Goal: Navigation & Orientation: Find specific page/section

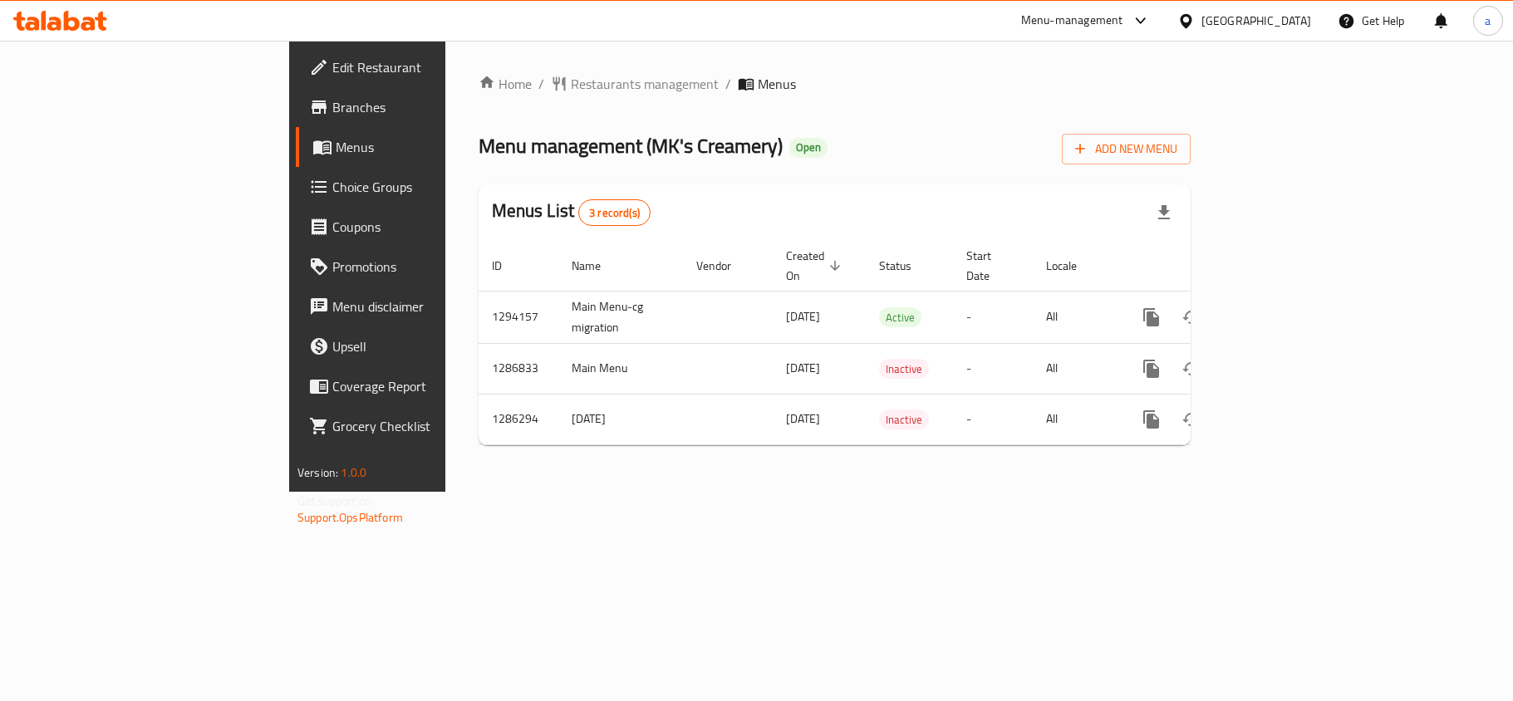
click at [1195, 28] on icon at bounding box center [1185, 20] width 17 height 17
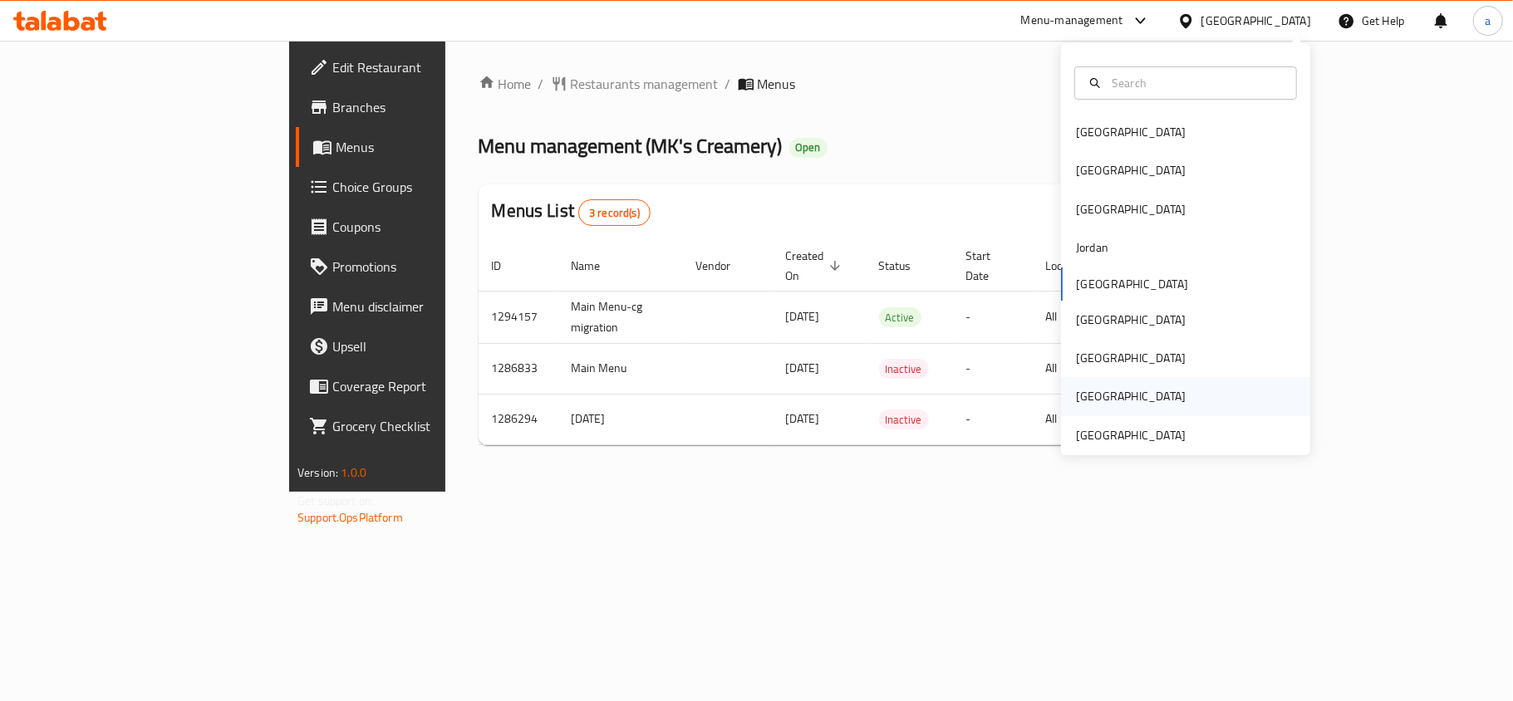
click at [1098, 412] on div "[GEOGRAPHIC_DATA]" at bounding box center [1131, 396] width 136 height 38
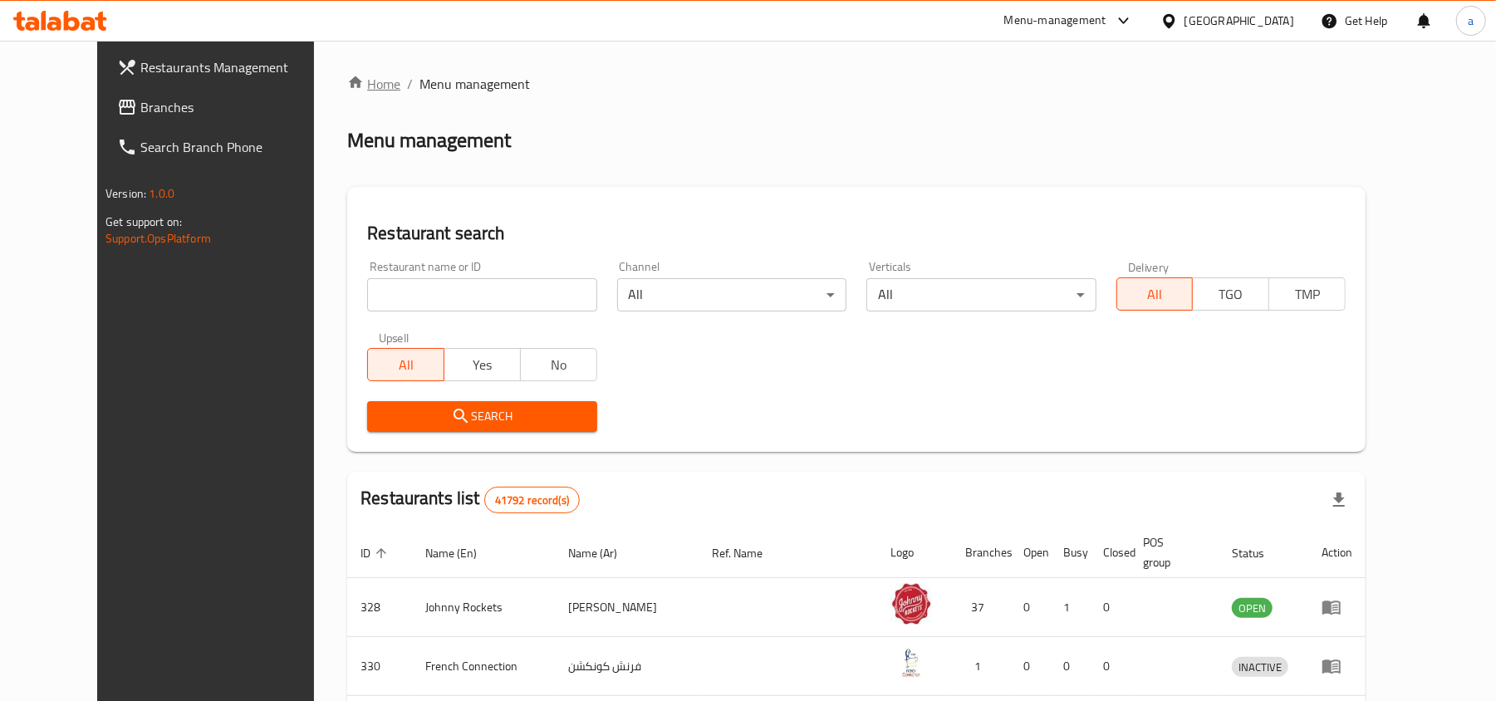
click at [347, 81] on link "Home" at bounding box center [373, 84] width 53 height 20
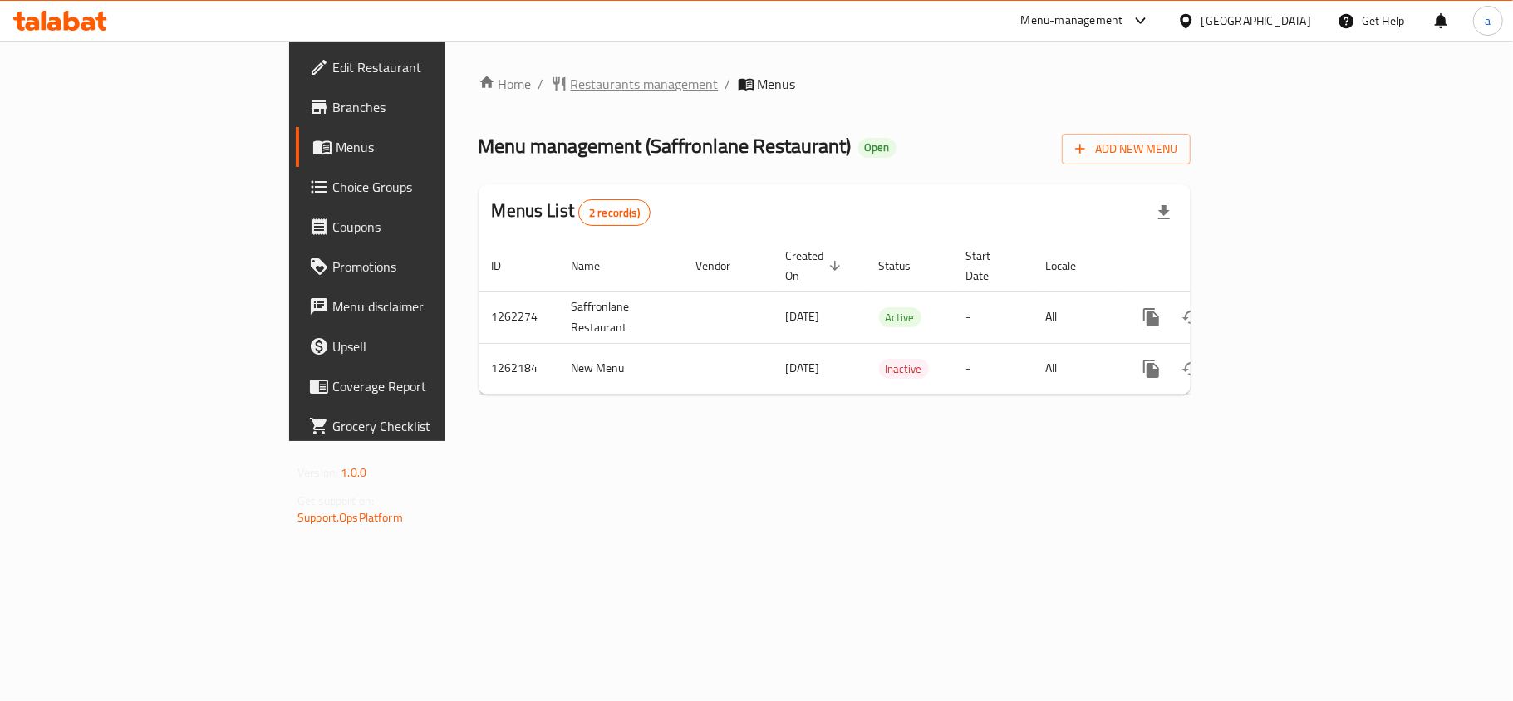
click at [571, 80] on span "Restaurants management" at bounding box center [645, 84] width 148 height 20
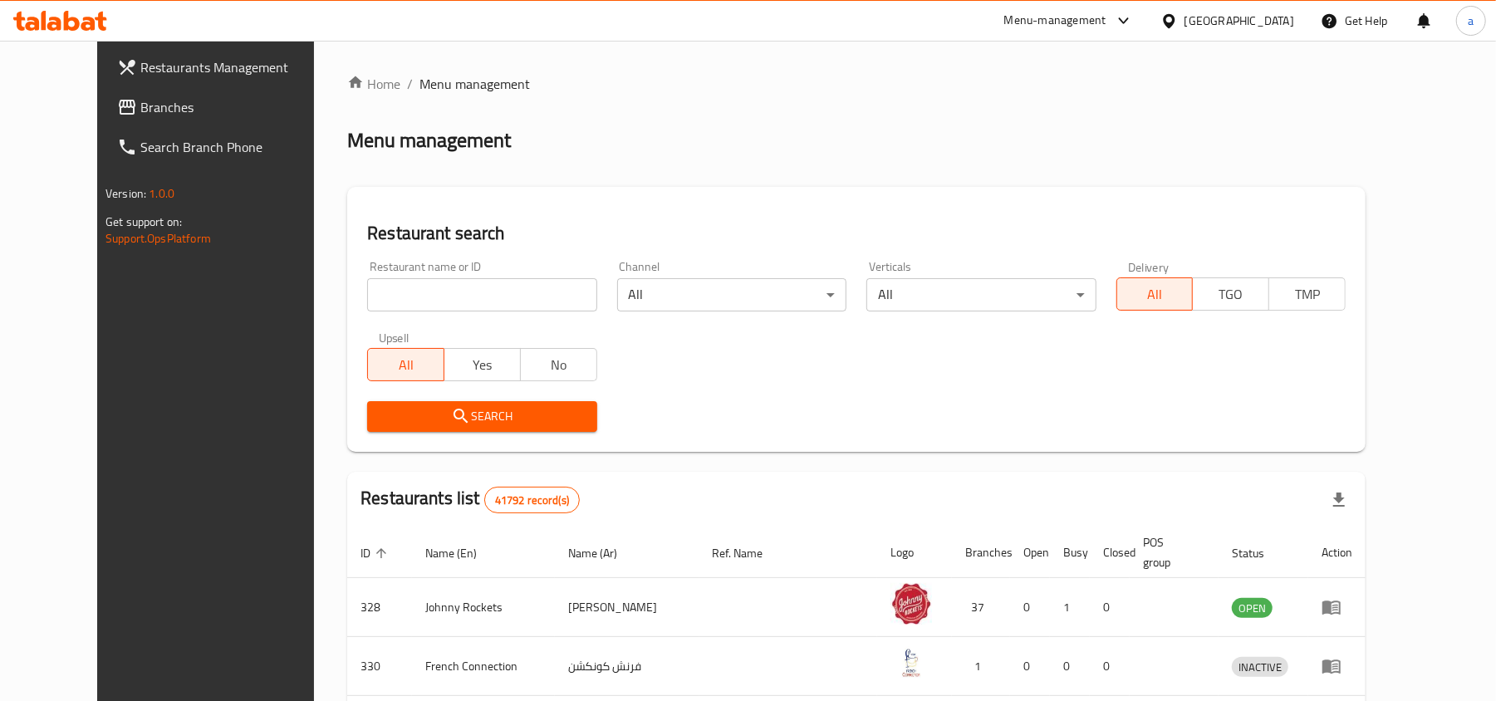
click at [140, 110] on span "Branches" at bounding box center [237, 107] width 194 height 20
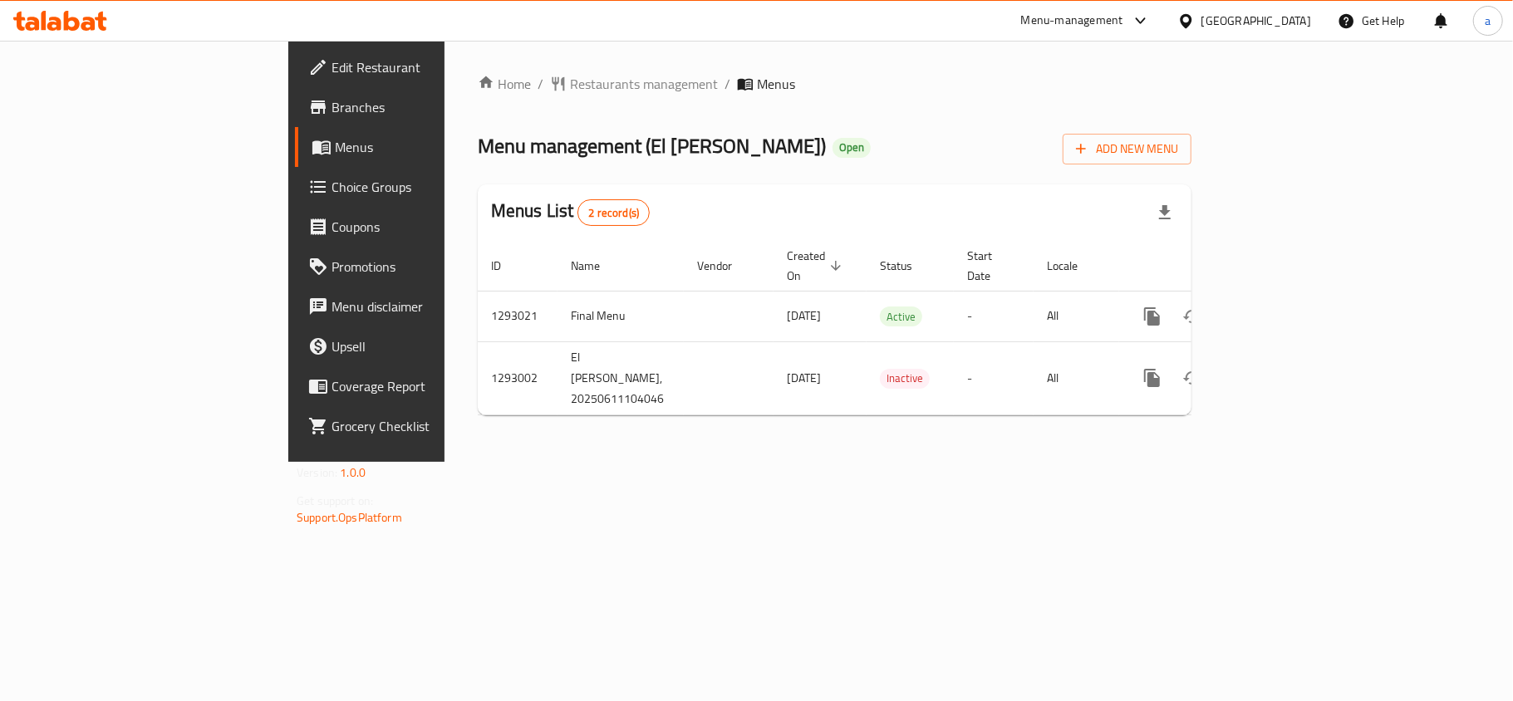
click at [1207, 21] on div "[GEOGRAPHIC_DATA]" at bounding box center [1256, 21] width 110 height 18
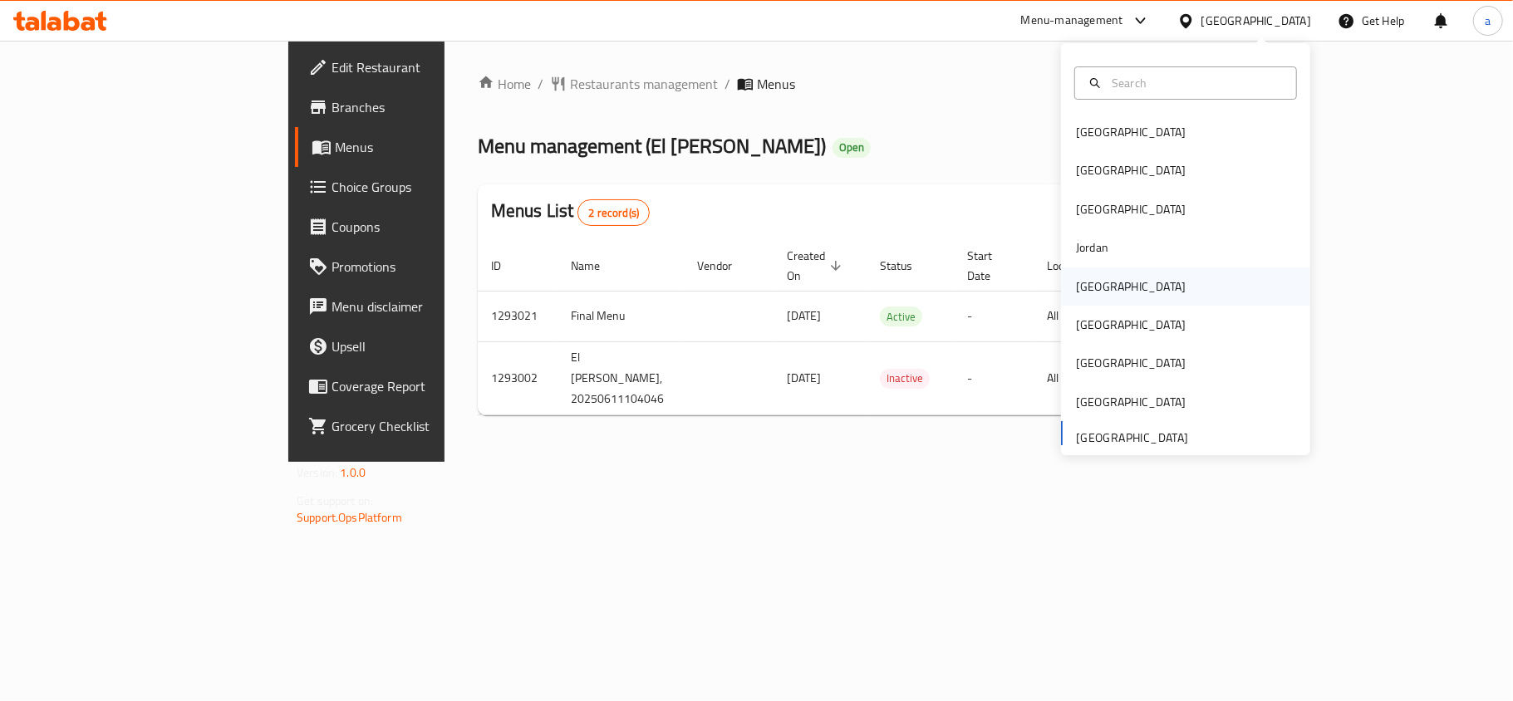
click at [1088, 291] on div "[GEOGRAPHIC_DATA]" at bounding box center [1131, 286] width 110 height 18
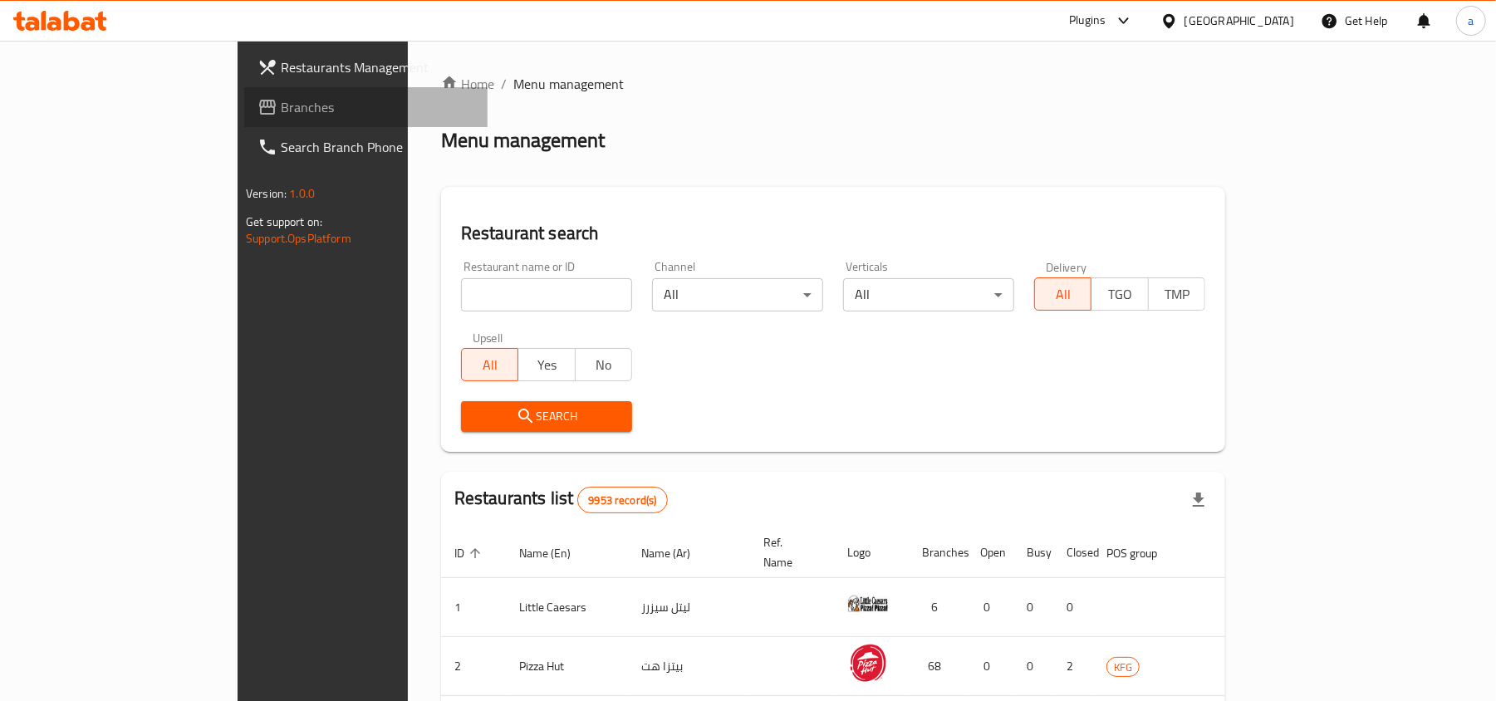
click at [281, 106] on span "Branches" at bounding box center [378, 107] width 194 height 20
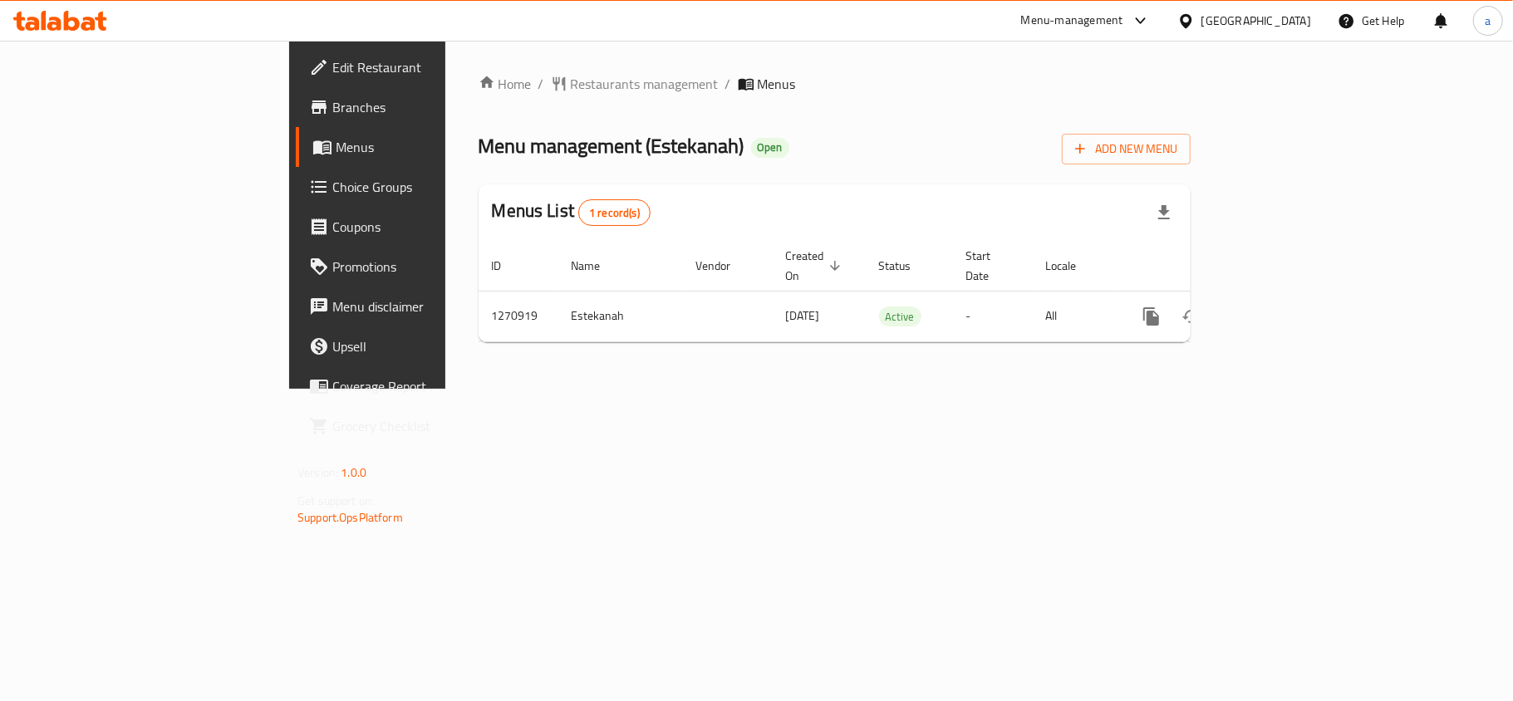
click at [1293, 15] on div "[GEOGRAPHIC_DATA]" at bounding box center [1256, 21] width 110 height 18
click at [855, 127] on div "Menu management ( Estekanah ) Open Add New Menu" at bounding box center [835, 145] width 712 height 37
click at [571, 91] on span "Restaurants management" at bounding box center [645, 84] width 148 height 20
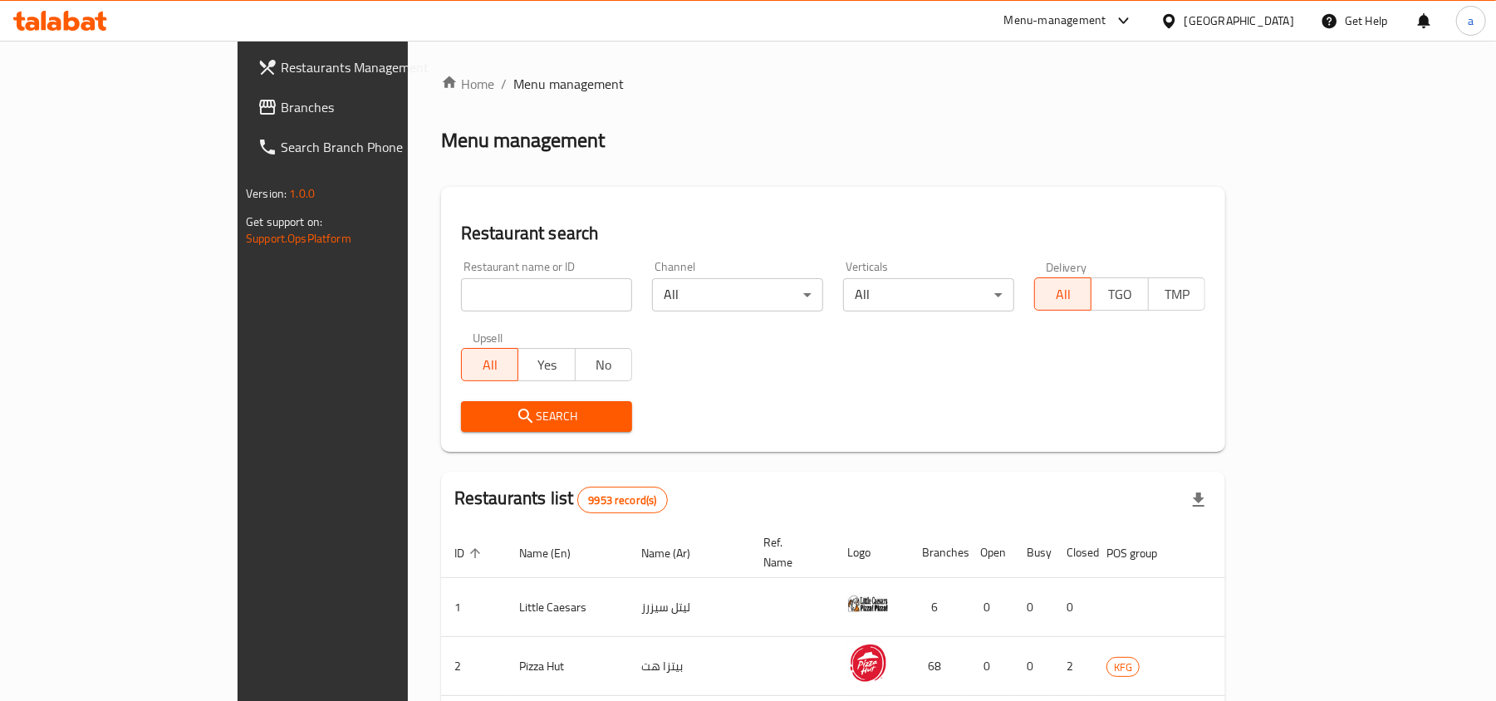
click at [281, 111] on span "Branches" at bounding box center [378, 107] width 194 height 20
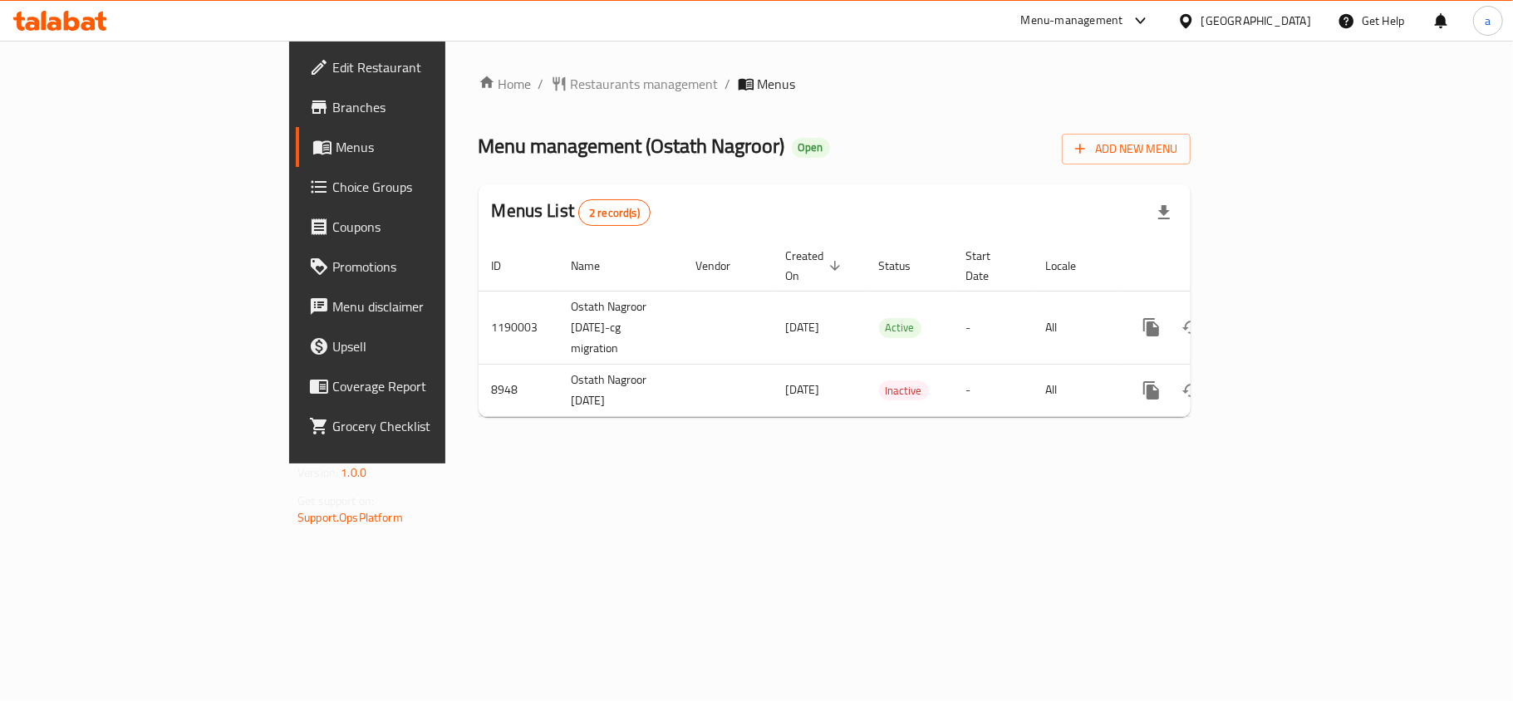
click at [1284, 17] on div "[GEOGRAPHIC_DATA]" at bounding box center [1256, 21] width 110 height 18
click at [571, 93] on span "Restaurants management" at bounding box center [645, 84] width 148 height 20
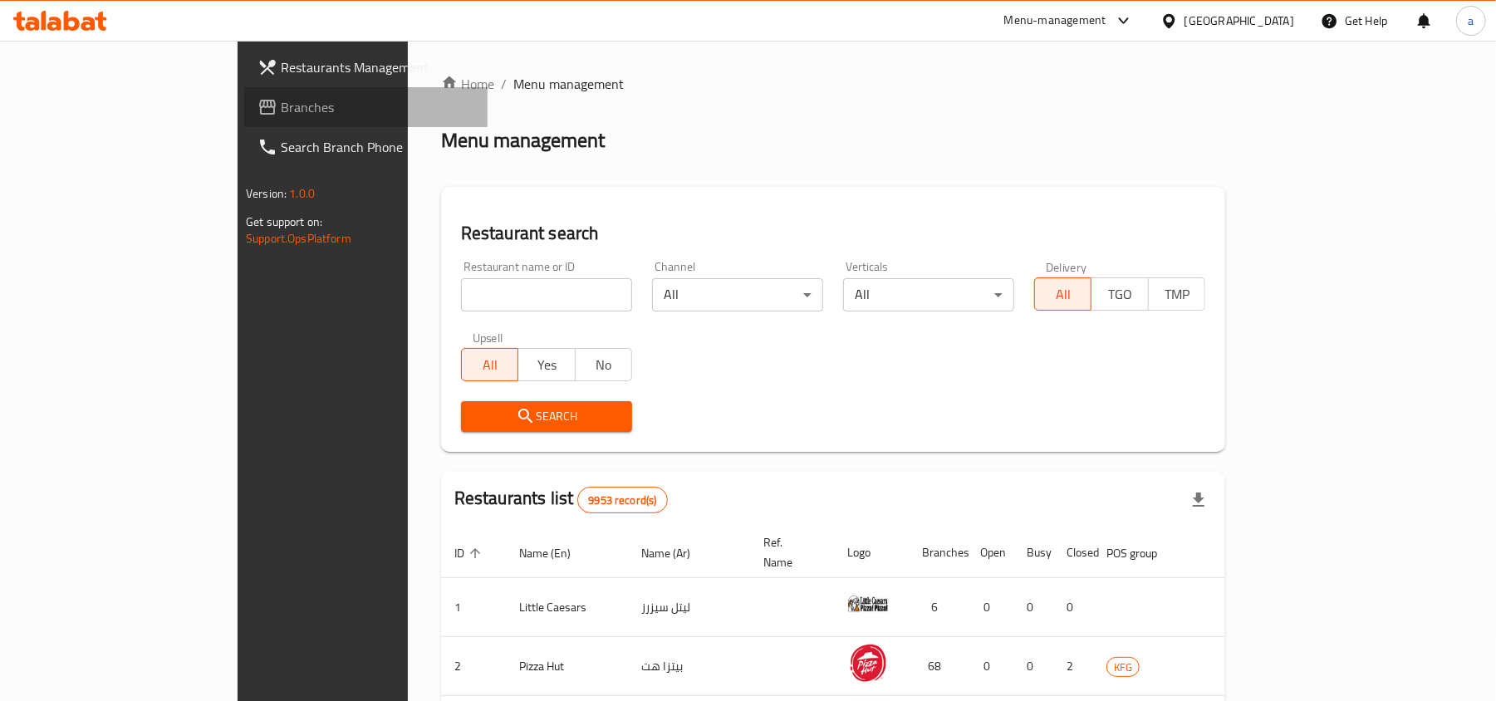
click at [244, 117] on link "Branches" at bounding box center [365, 107] width 243 height 40
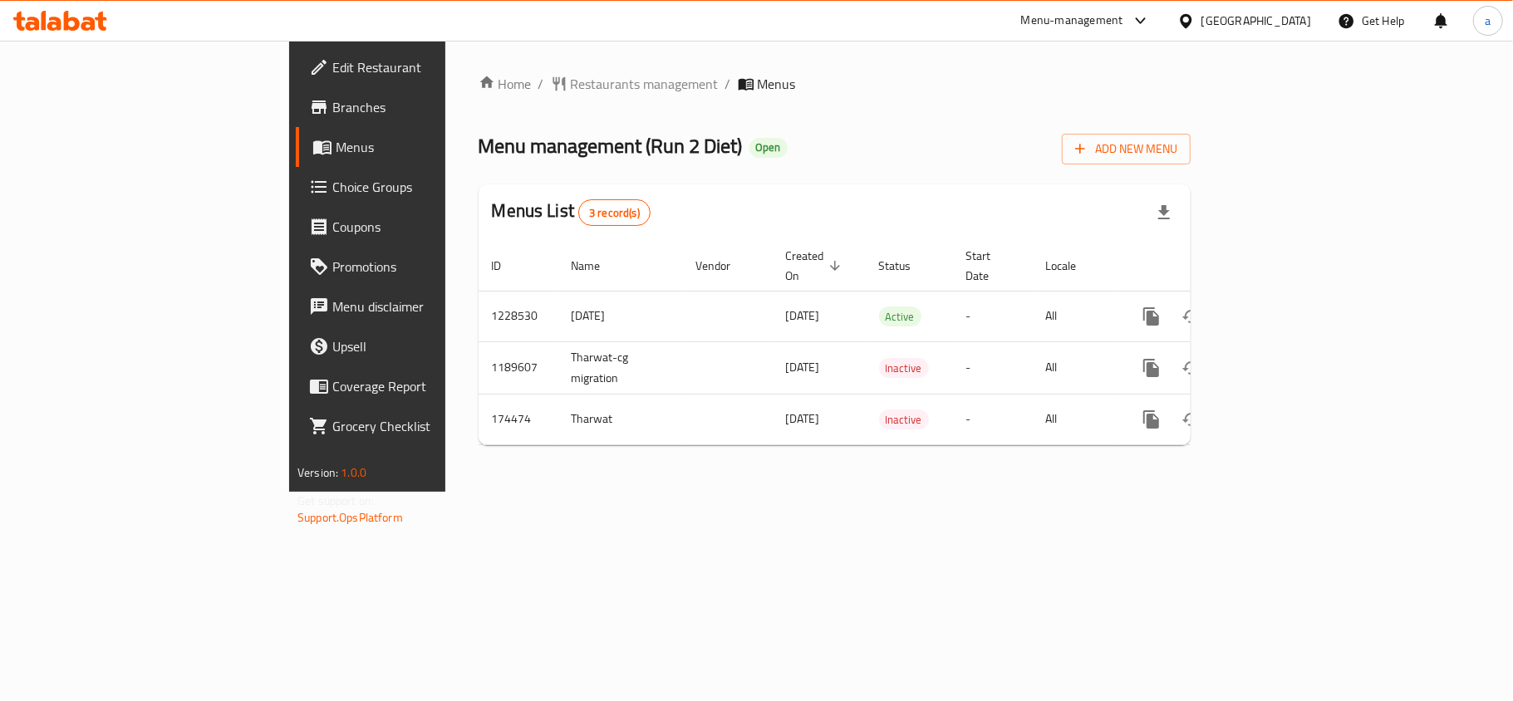
click at [1281, 12] on div "[GEOGRAPHIC_DATA]" at bounding box center [1256, 21] width 110 height 18
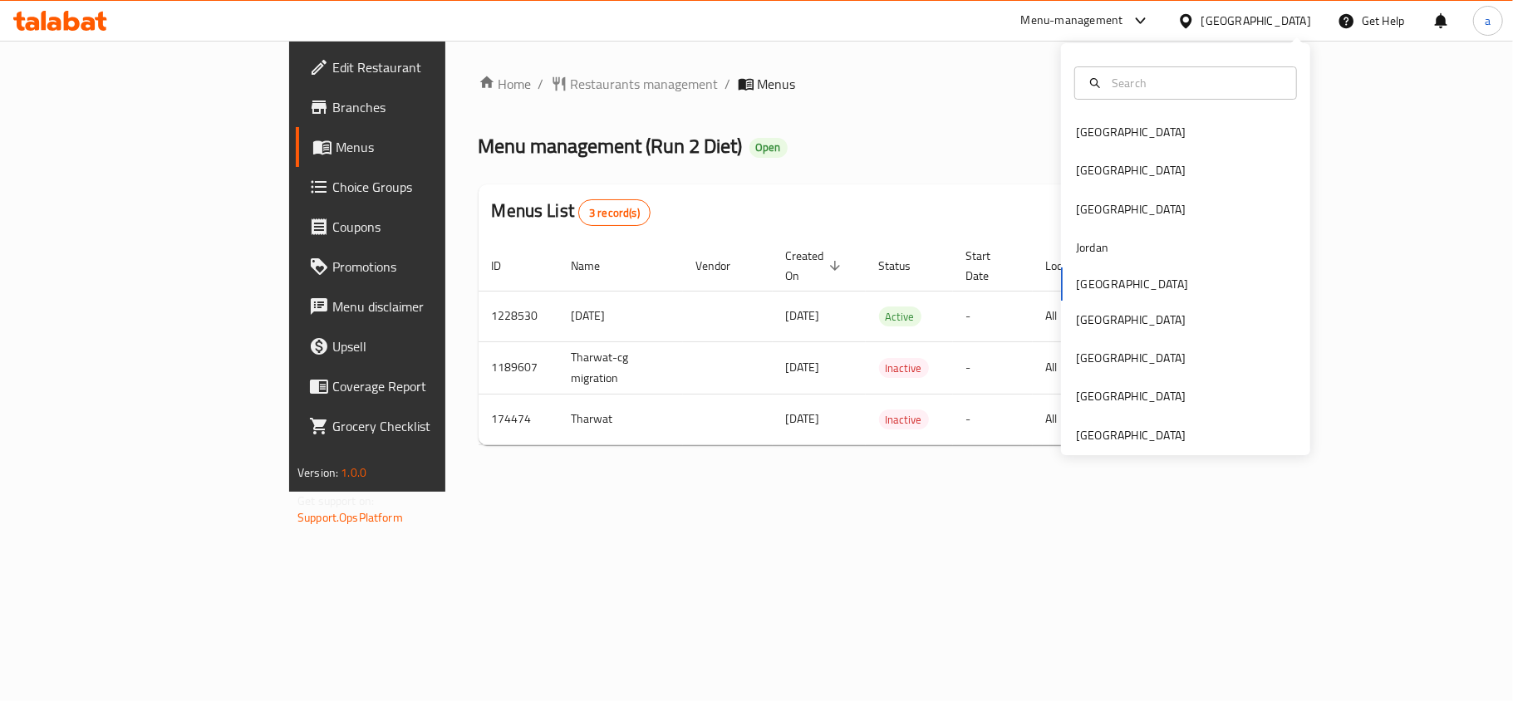
click at [1108, 450] on div "[GEOGRAPHIC_DATA] [GEOGRAPHIC_DATA] [GEOGRAPHIC_DATA] [GEOGRAPHIC_DATA] [GEOGRA…" at bounding box center [1185, 249] width 249 height 412
click at [1110, 439] on div "[GEOGRAPHIC_DATA]" at bounding box center [1131, 435] width 110 height 18
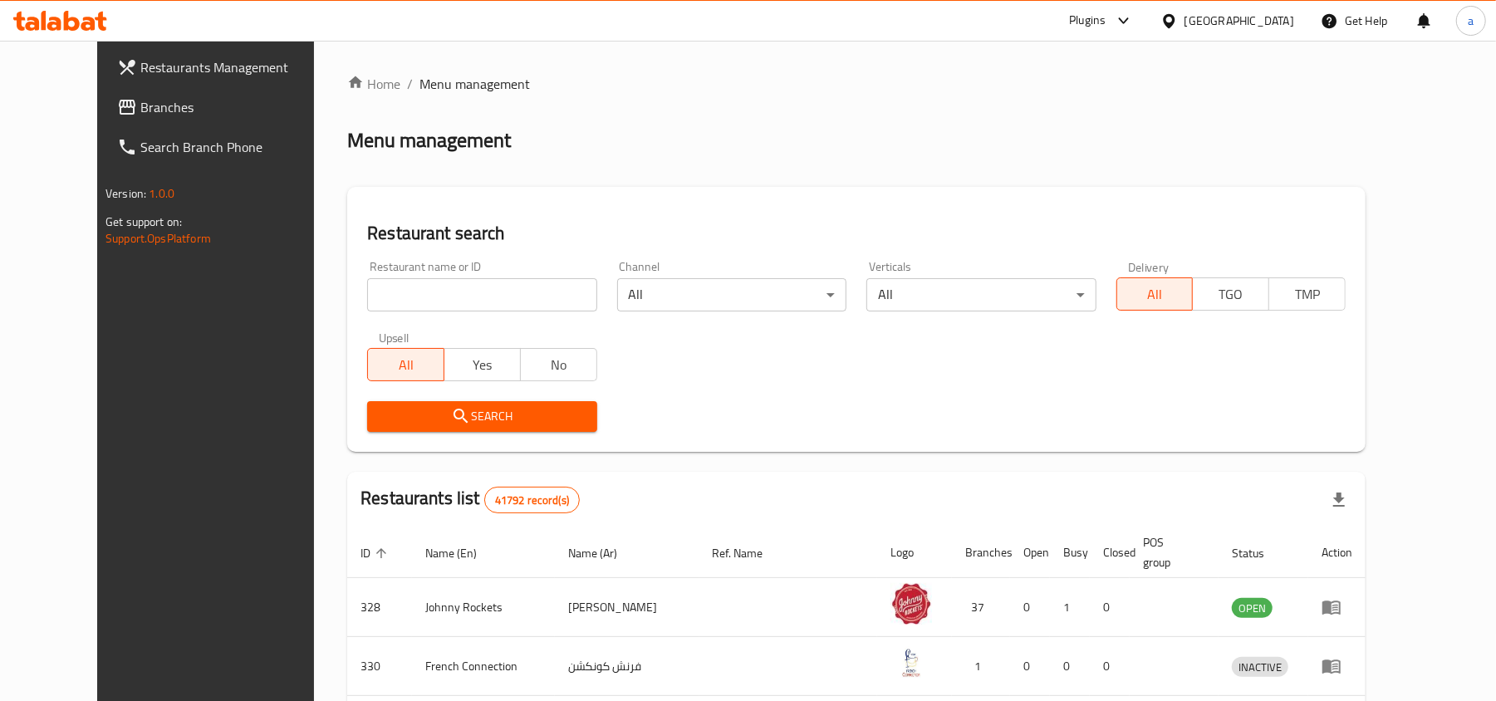
click at [140, 110] on span "Branches" at bounding box center [237, 107] width 194 height 20
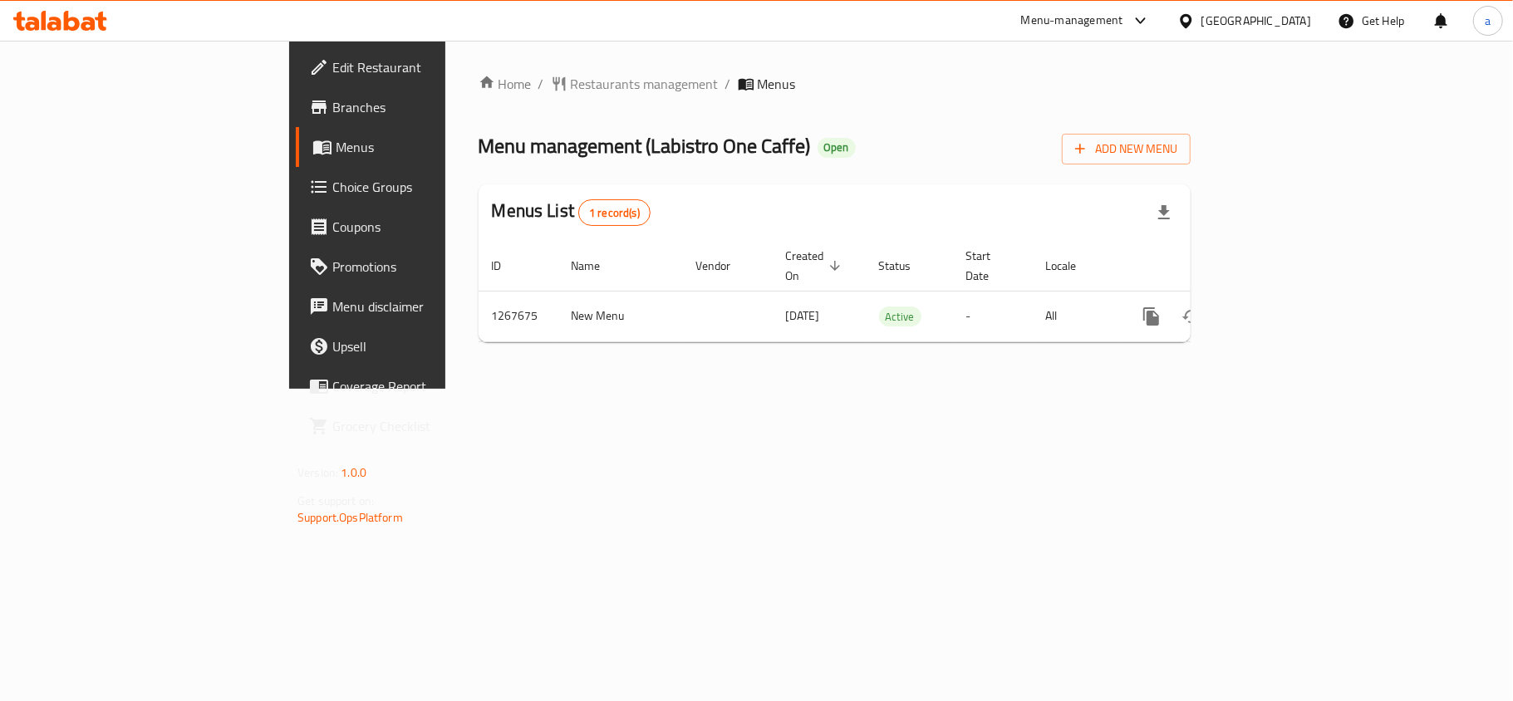
click at [1246, 21] on div "[GEOGRAPHIC_DATA]" at bounding box center [1256, 21] width 110 height 18
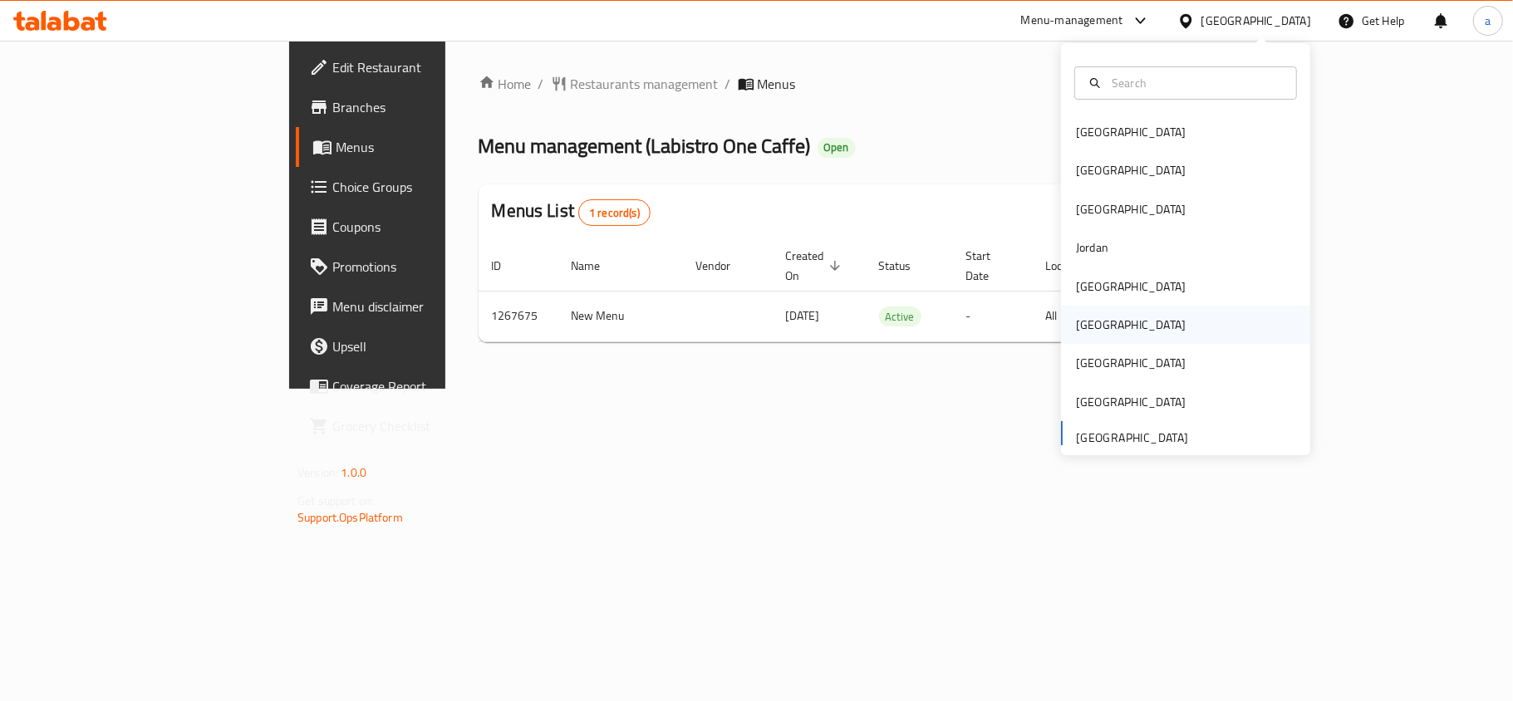
click at [1083, 323] on div "[GEOGRAPHIC_DATA]" at bounding box center [1131, 325] width 110 height 18
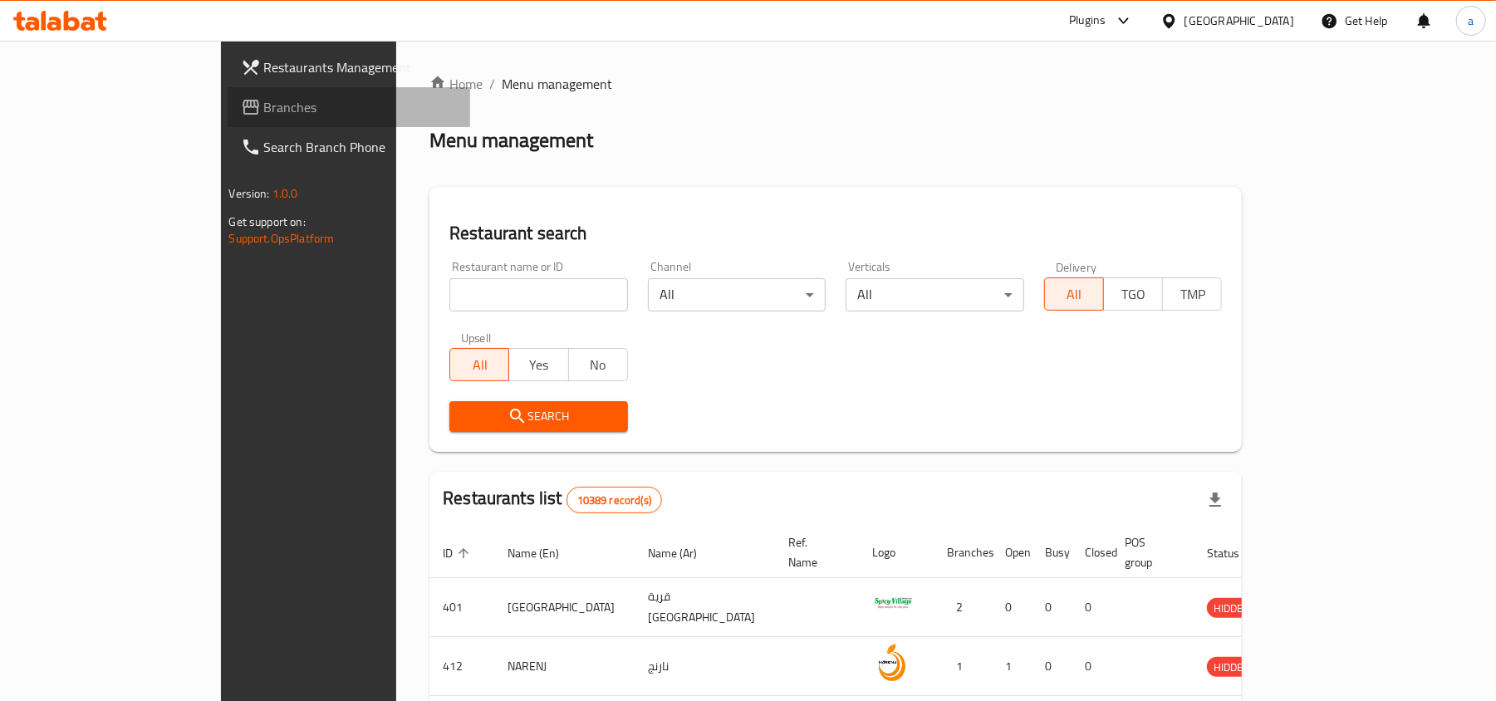
click at [228, 91] on link "Branches" at bounding box center [349, 107] width 243 height 40
